Goal: Task Accomplishment & Management: Use online tool/utility

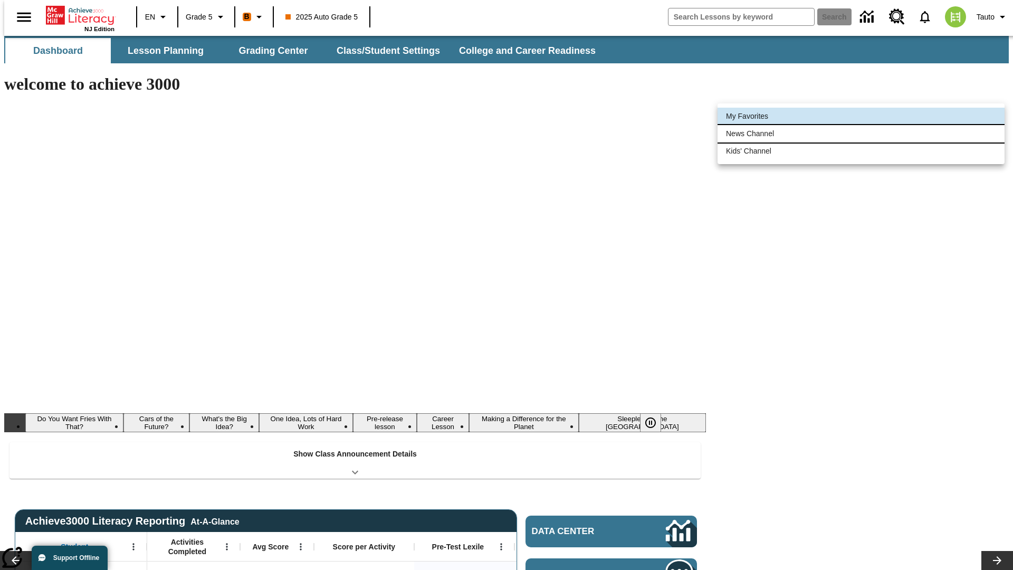
click at [861, 133] on li "News Channel" at bounding box center [860, 133] width 287 height 17
type input "120"
